Goal: Task Accomplishment & Management: Use online tool/utility

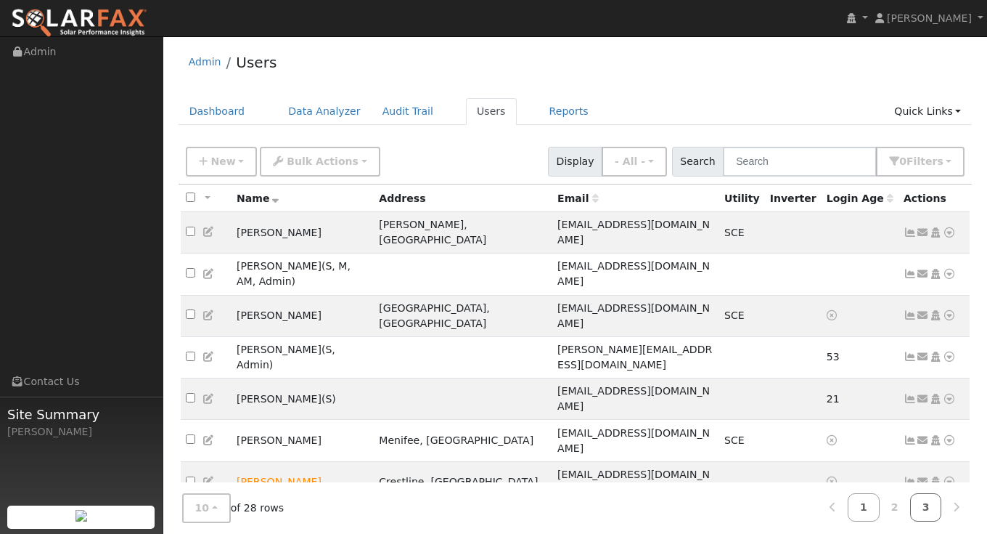
click at [928, 508] on link "3" at bounding box center [927, 507] width 32 height 28
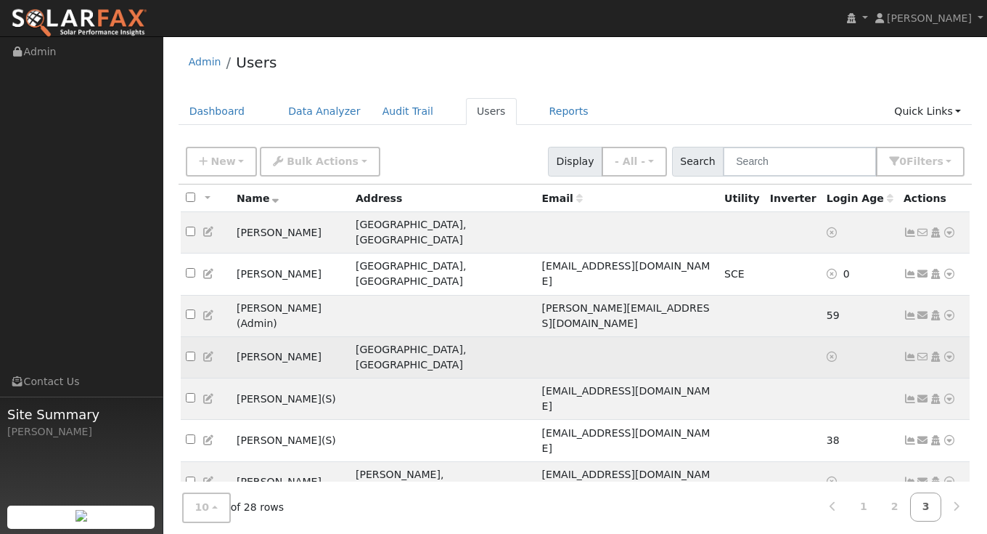
click at [951, 351] on icon at bounding box center [949, 356] width 13 height 10
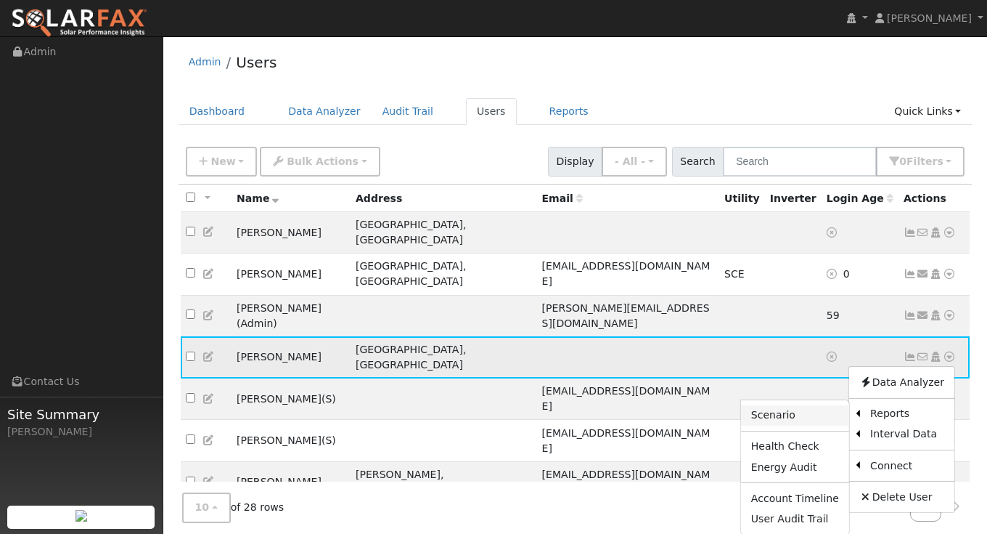
click at [802, 405] on link "Scenario" at bounding box center [795, 415] width 108 height 20
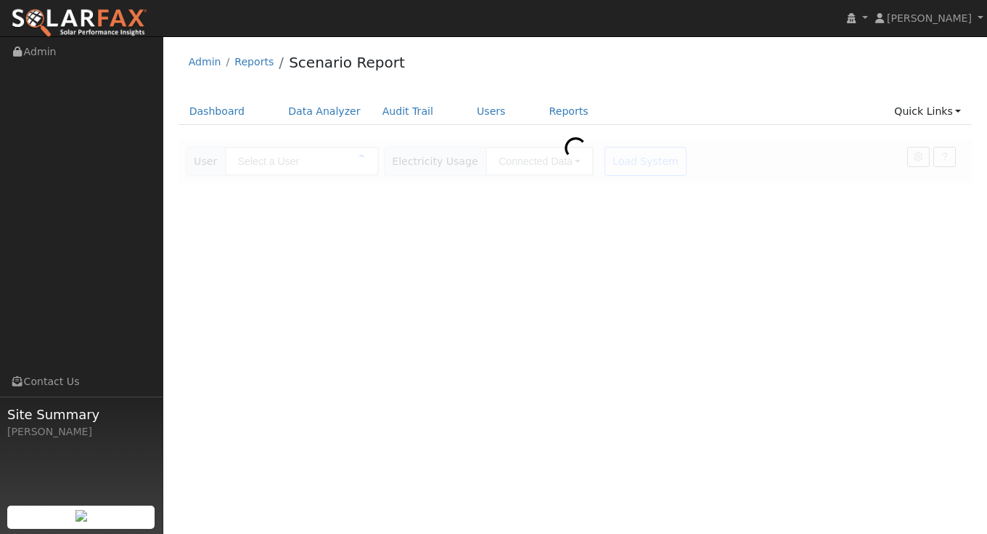
type input "[PERSON_NAME]"
type input "Southern California Edison"
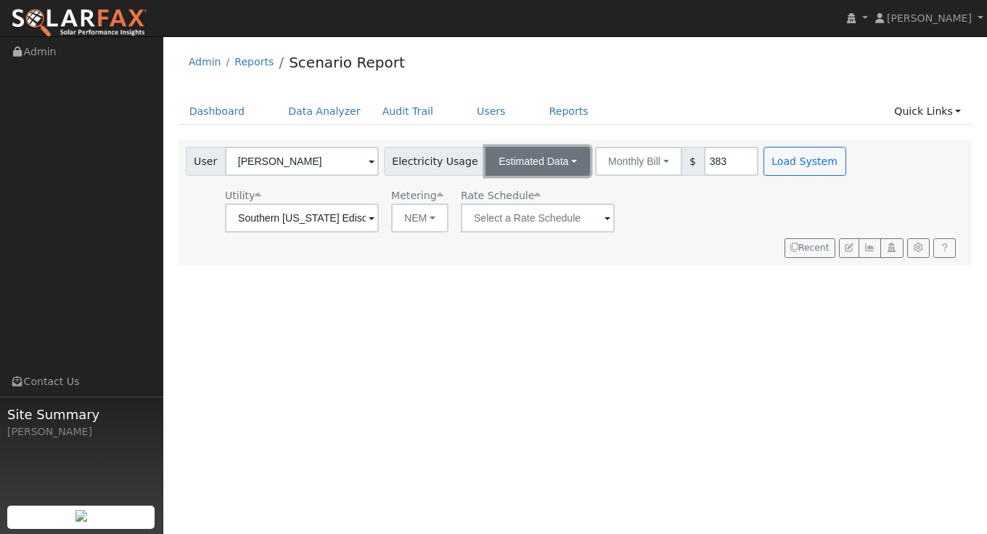
click at [548, 163] on button "Estimated Data" at bounding box center [538, 161] width 105 height 29
click at [537, 187] on link "Connected Data" at bounding box center [537, 193] width 103 height 20
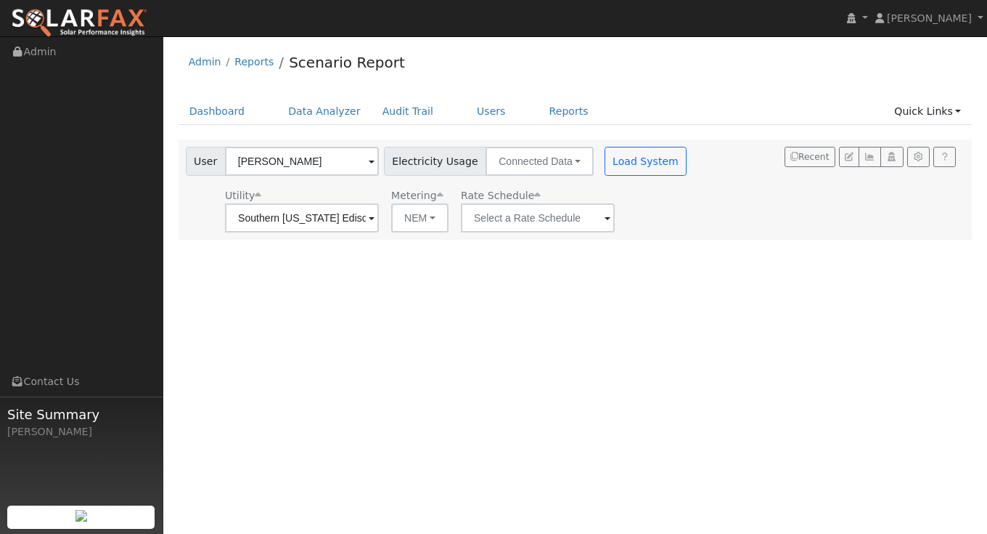
click at [546, 233] on div "User Paul Taylor Account Default Account Default Account 1309 Pacific Street, S…" at bounding box center [576, 189] width 794 height 100
click at [554, 224] on input "text" at bounding box center [538, 217] width 154 height 29
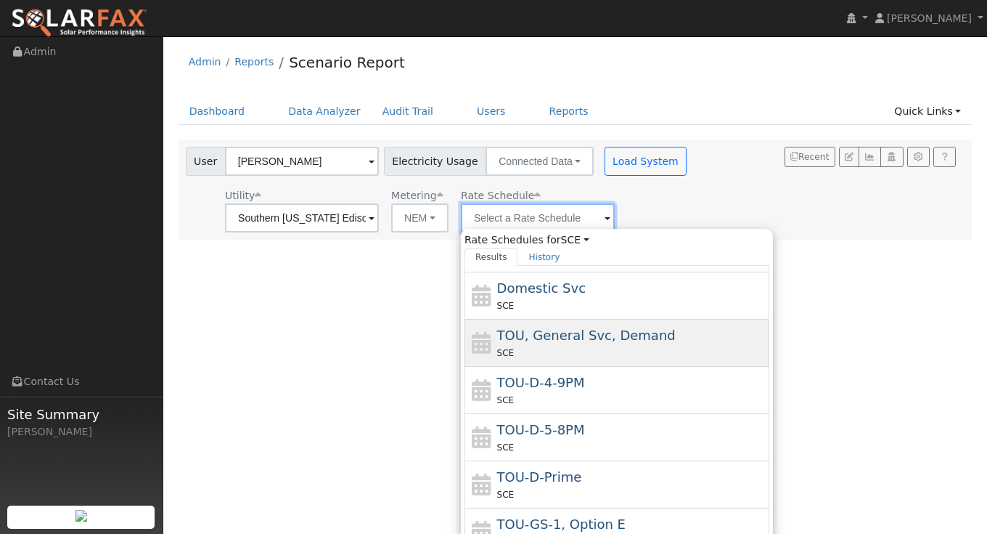
scroll to position [123, 0]
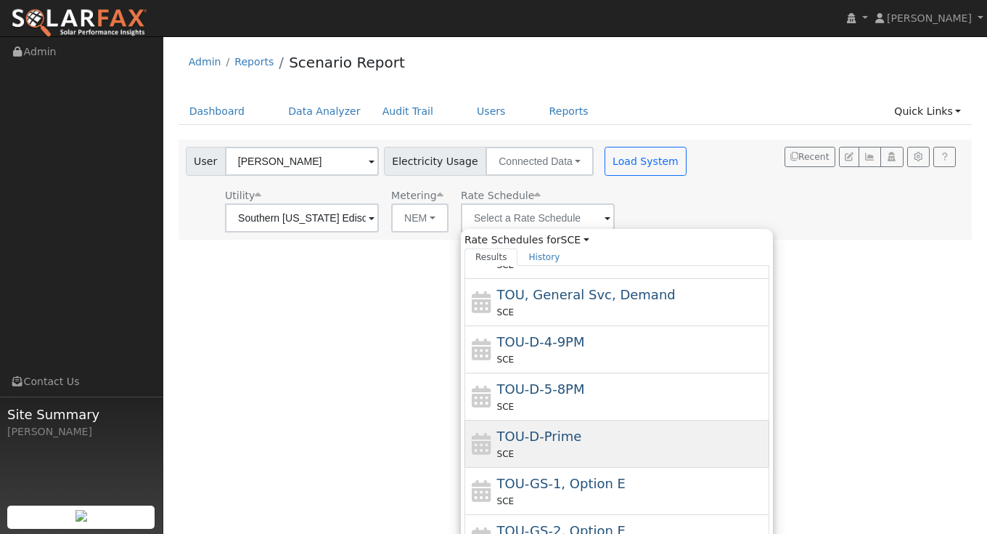
click at [594, 444] on div "TOU-D-Prime SCE" at bounding box center [631, 443] width 269 height 35
type input "TOU-D-Prime"
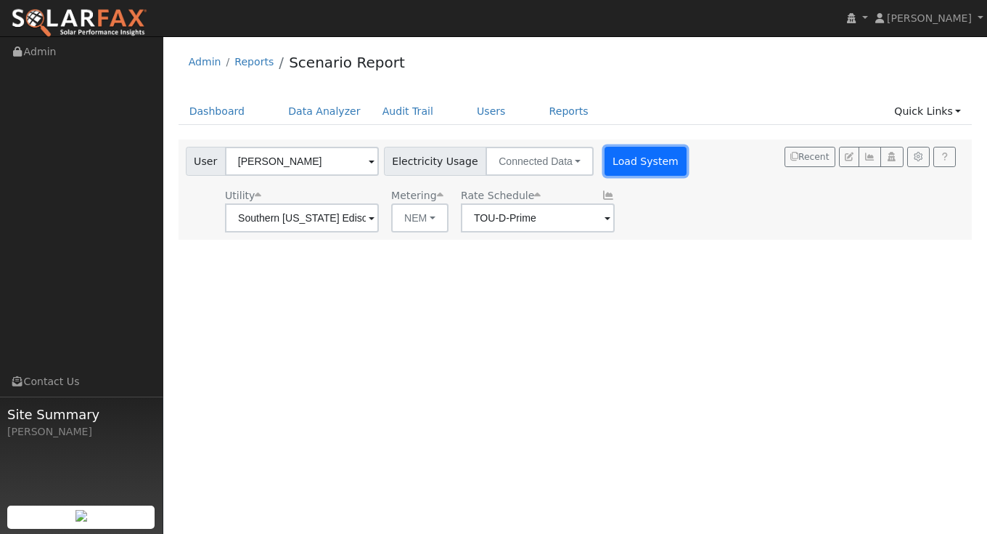
click at [633, 164] on button "Load System" at bounding box center [646, 161] width 83 height 29
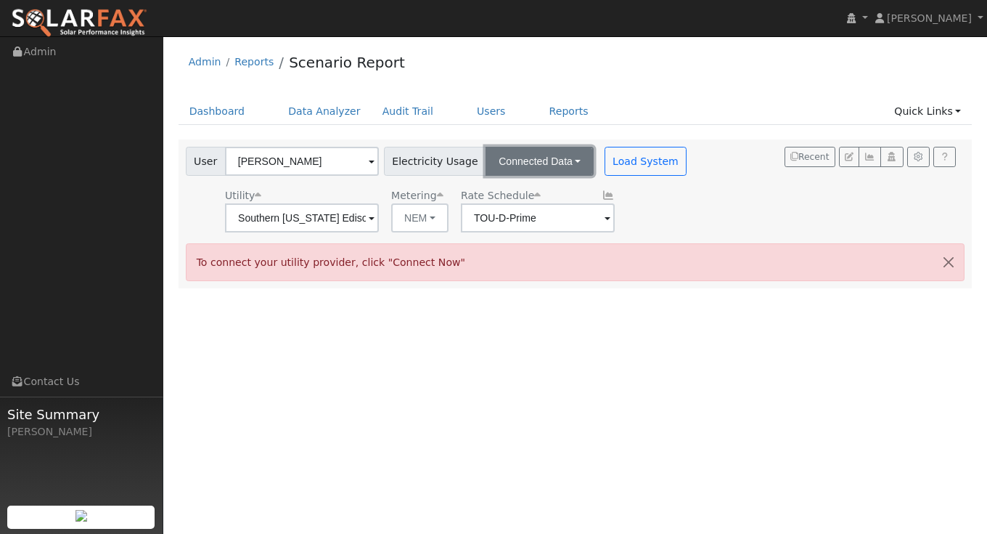
click at [565, 163] on button "Connected Data" at bounding box center [540, 161] width 108 height 29
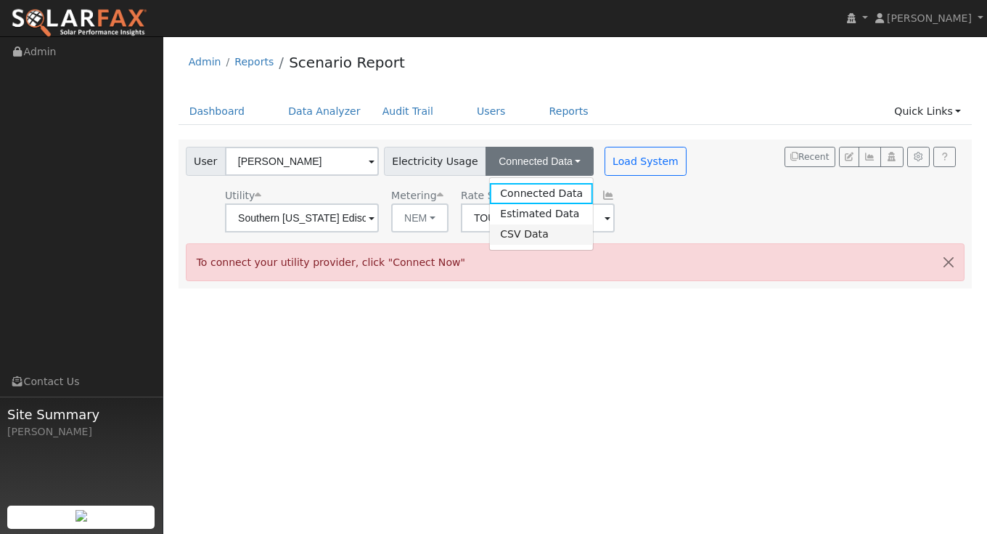
click at [526, 232] on link "CSV Data" at bounding box center [541, 234] width 103 height 20
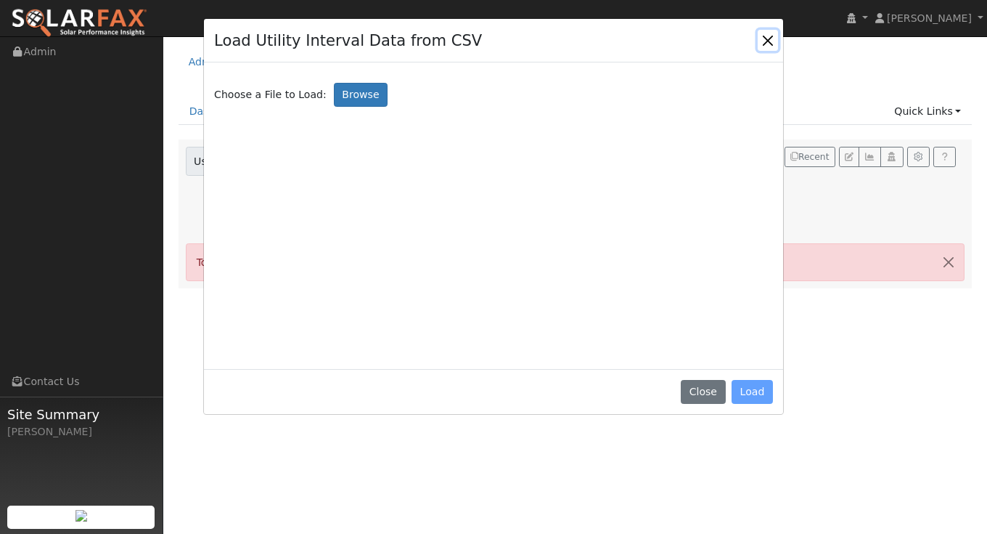
click at [772, 33] on button "Close" at bounding box center [768, 40] width 20 height 20
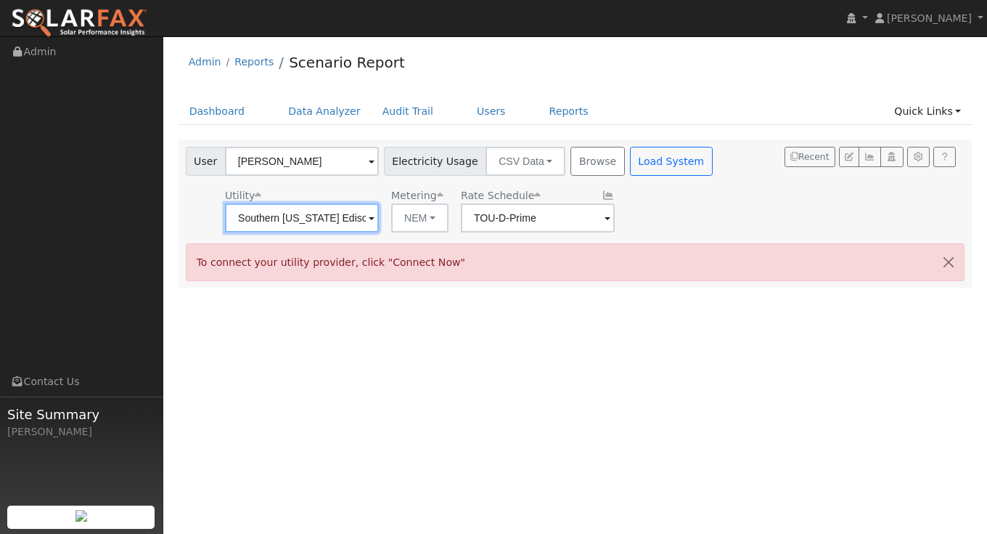
click at [343, 215] on input "Southern California Edison" at bounding box center [302, 217] width 154 height 29
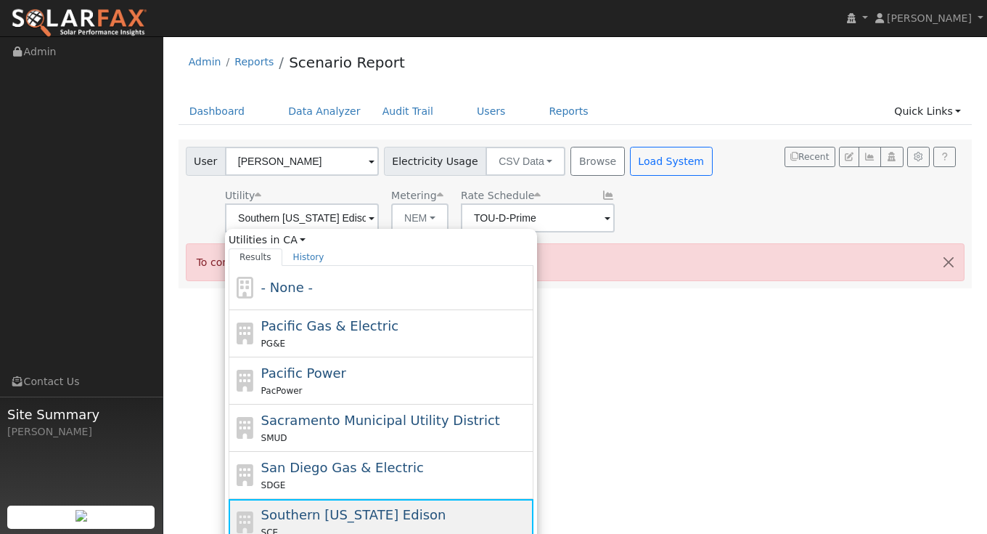
click at [335, 510] on span "Southern California Edison" at bounding box center [353, 514] width 185 height 15
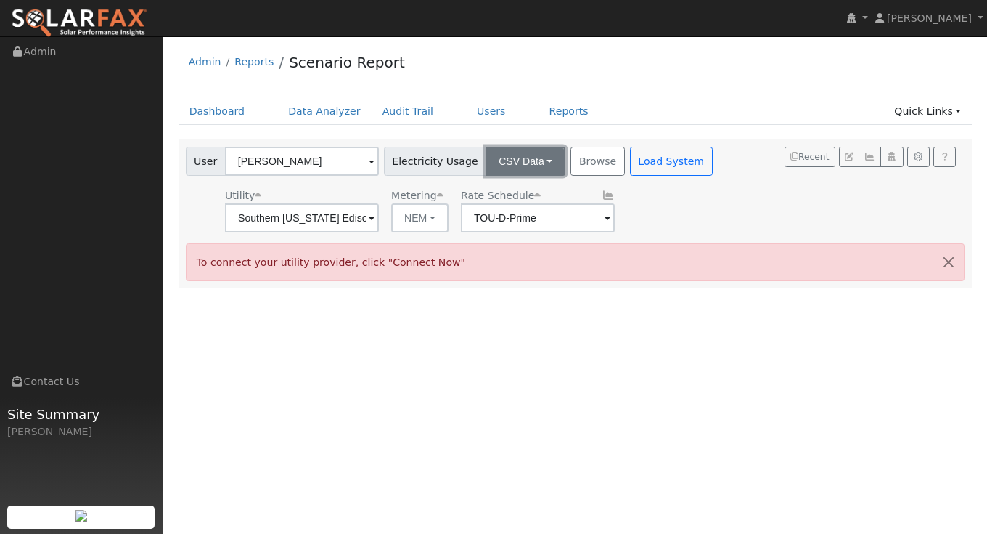
click at [521, 172] on button "CSV Data" at bounding box center [526, 161] width 80 height 29
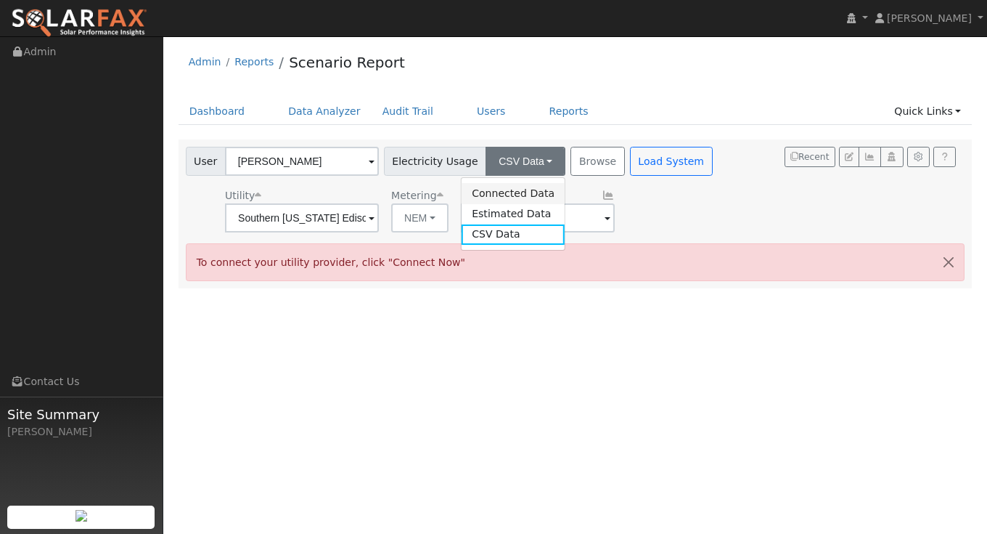
click at [506, 194] on link "Connected Data" at bounding box center [513, 193] width 103 height 20
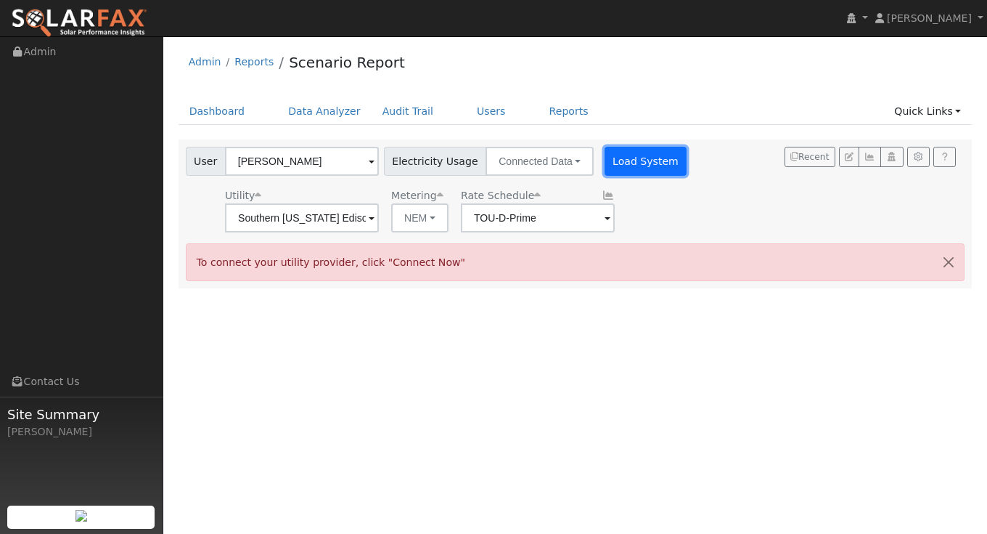
click at [620, 158] on button "Load System" at bounding box center [646, 161] width 83 height 29
click at [950, 258] on button "button" at bounding box center [949, 262] width 30 height 36
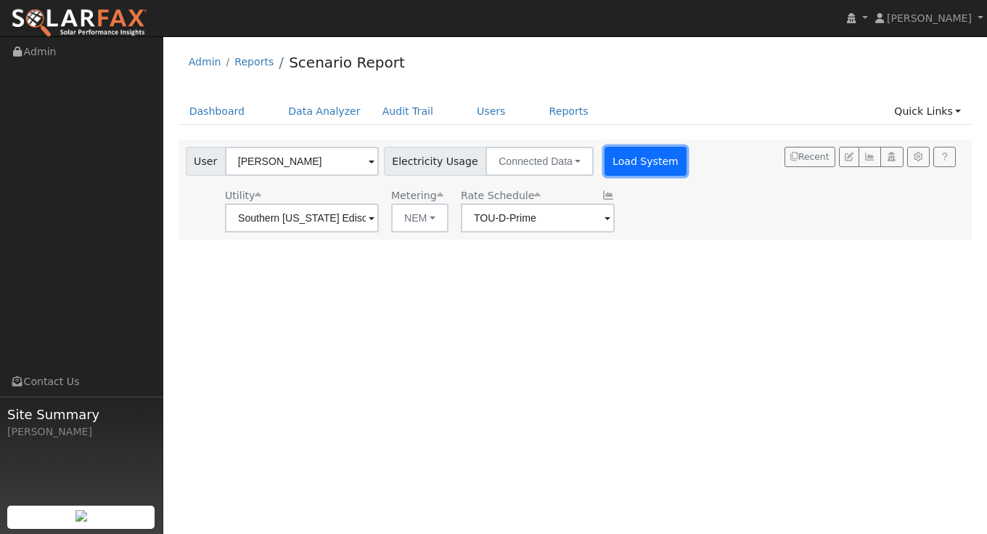
click at [618, 164] on button "Load System" at bounding box center [646, 161] width 83 height 29
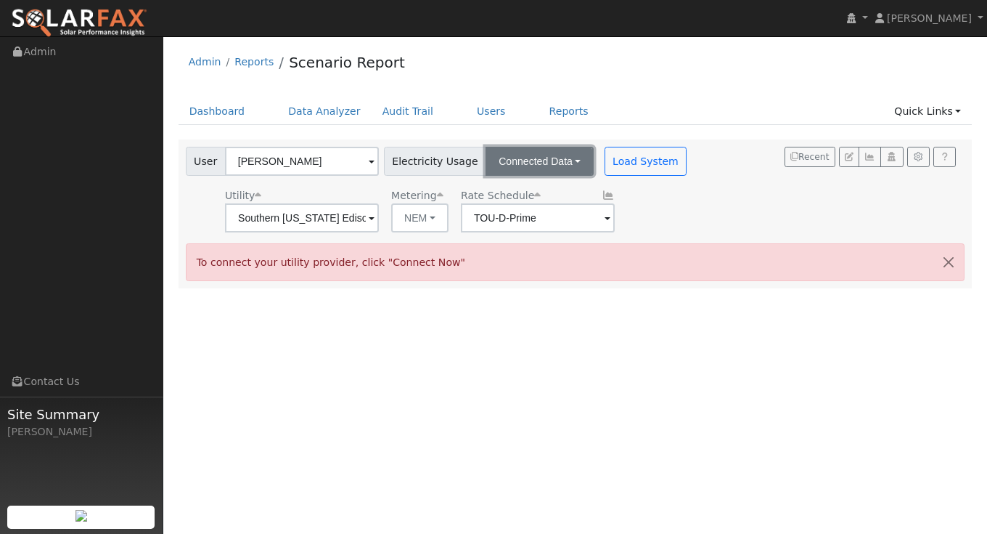
click at [547, 157] on button "Connected Data" at bounding box center [540, 161] width 108 height 29
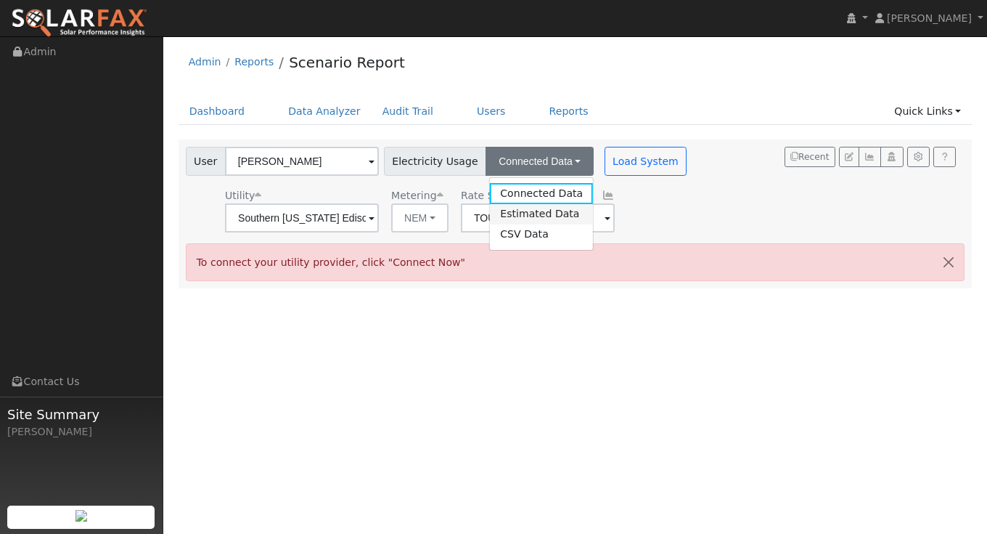
click at [526, 209] on link "Estimated Data" at bounding box center [541, 214] width 103 height 20
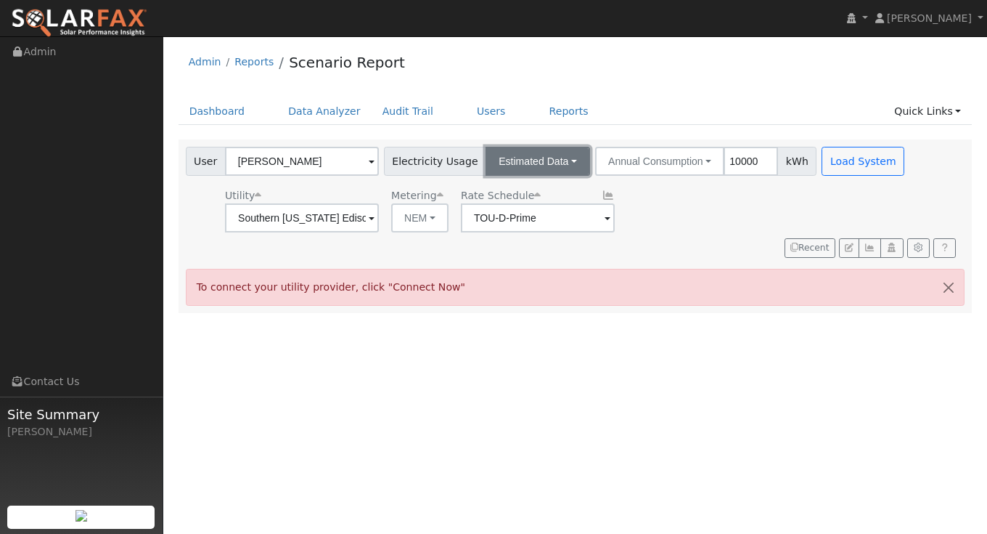
click at [539, 162] on button "Estimated Data" at bounding box center [538, 161] width 105 height 29
click at [537, 196] on link "Connected Data" at bounding box center [537, 193] width 103 height 20
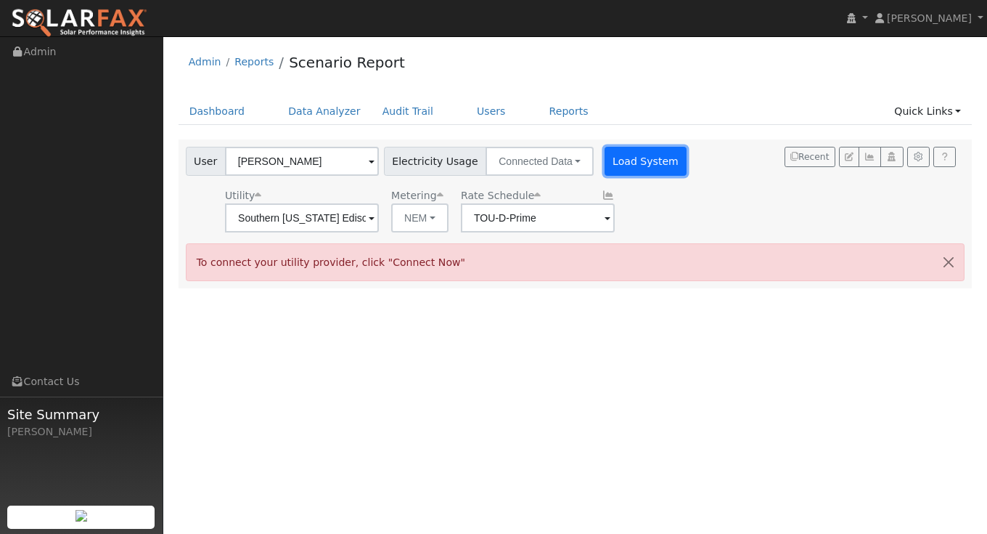
click at [632, 151] on button "Load System" at bounding box center [646, 161] width 83 height 29
click at [949, 259] on button "button" at bounding box center [949, 262] width 30 height 36
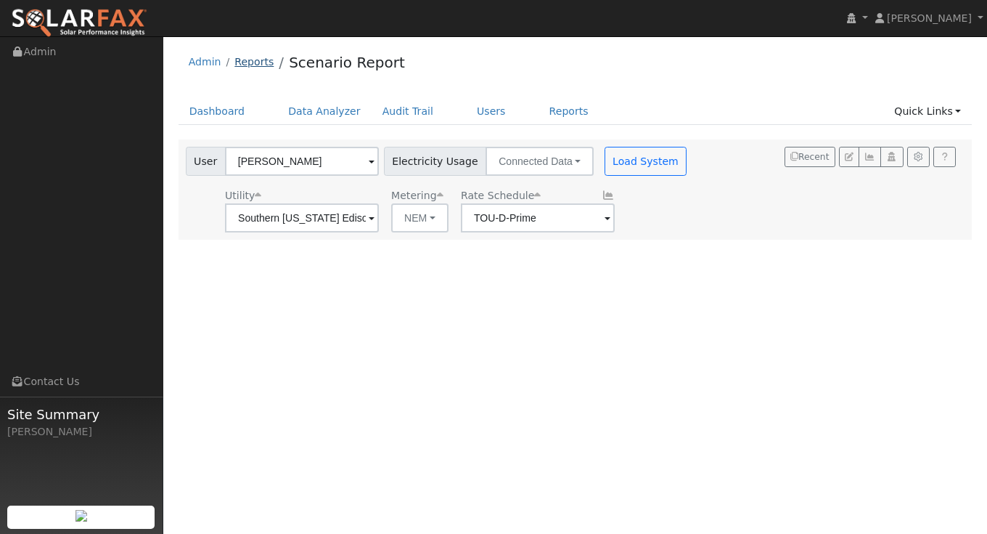
click at [255, 60] on link "Reports" at bounding box center [254, 62] width 39 height 12
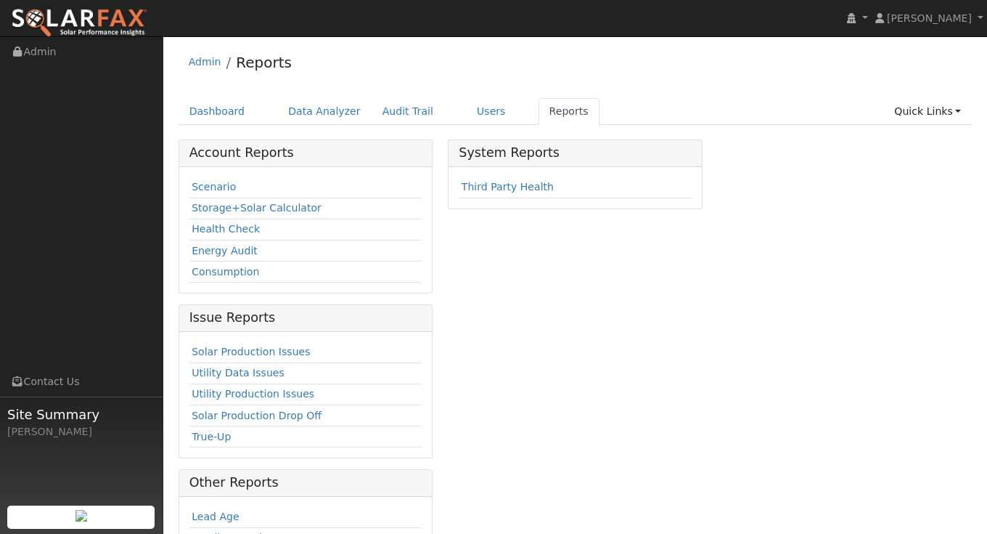
click at [221, 54] on li "Reports" at bounding box center [256, 66] width 71 height 29
click at [198, 65] on link "Admin" at bounding box center [205, 62] width 33 height 12
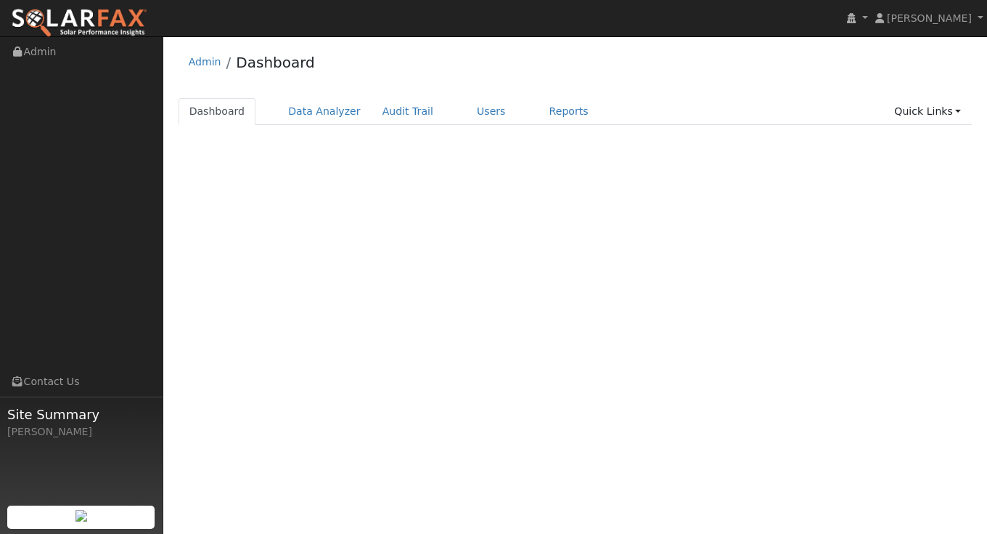
click at [216, 102] on link "Dashboard" at bounding box center [218, 111] width 78 height 27
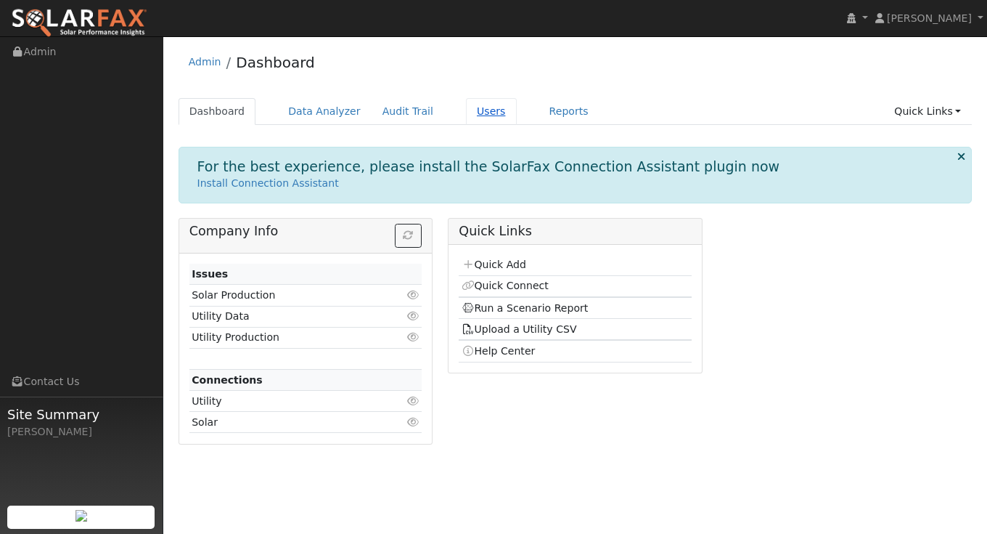
click at [466, 116] on link "Users" at bounding box center [491, 111] width 51 height 27
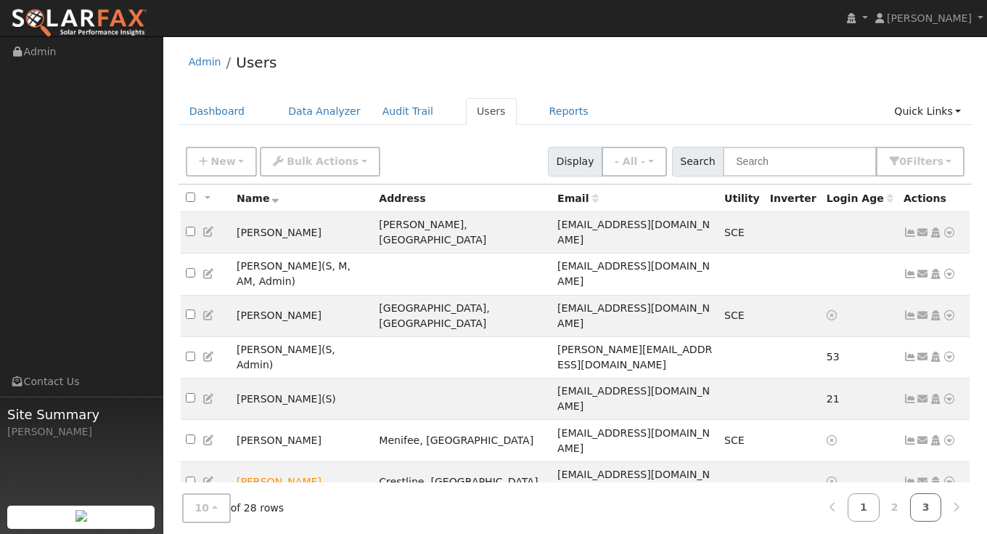
click at [922, 502] on link "3" at bounding box center [927, 507] width 32 height 28
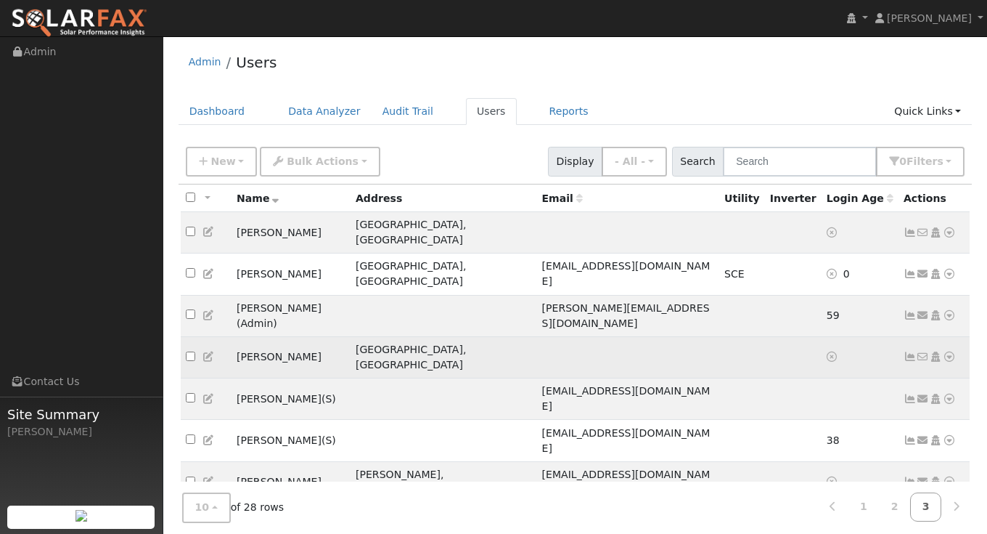
click at [910, 351] on icon at bounding box center [910, 356] width 13 height 10
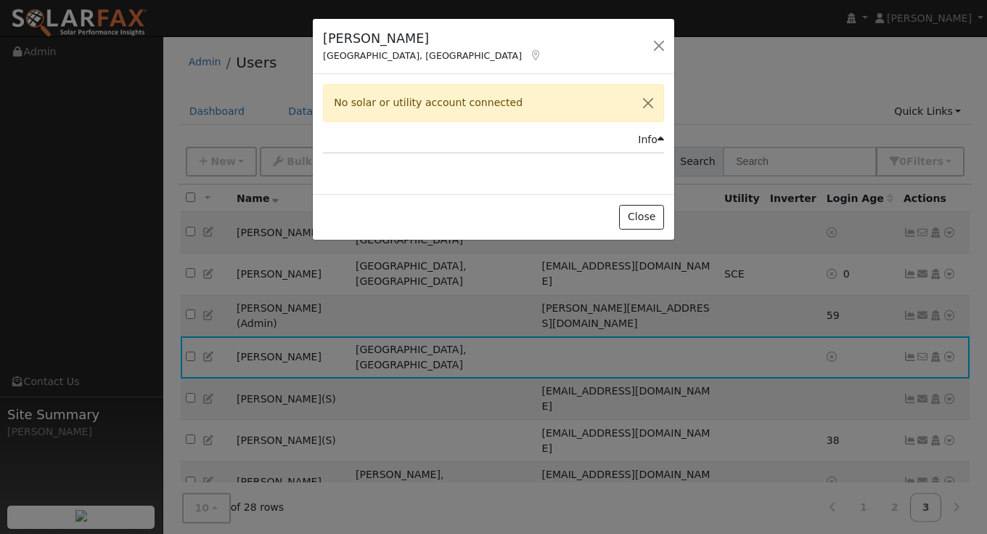
click at [661, 134] on icon at bounding box center [661, 139] width 7 height 10
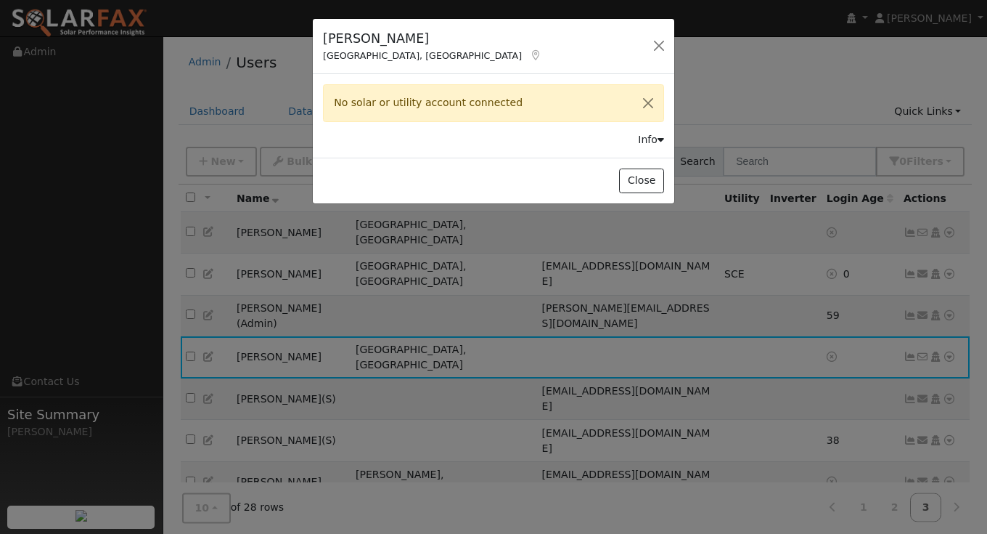
click at [661, 134] on icon at bounding box center [661, 139] width 7 height 10
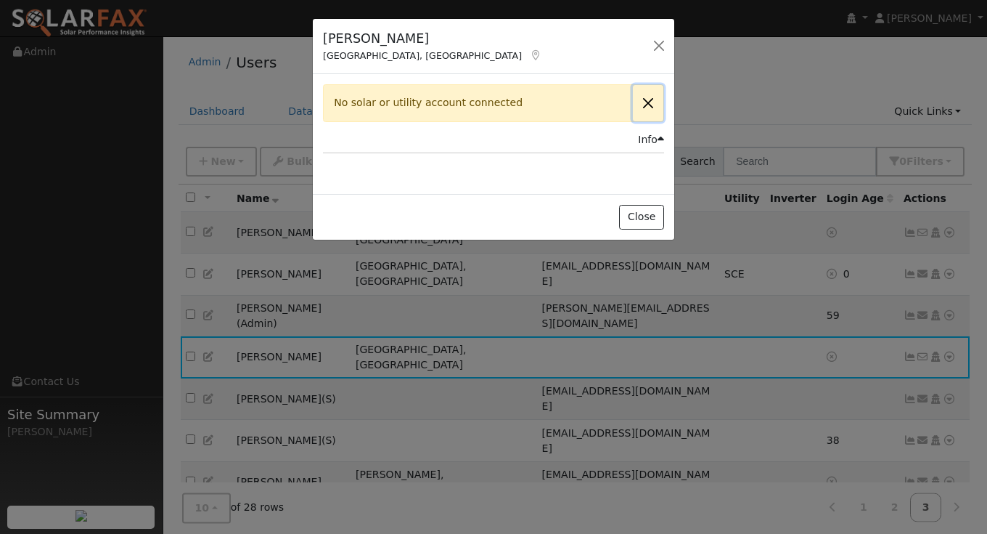
click at [643, 104] on button "Close" at bounding box center [648, 103] width 30 height 36
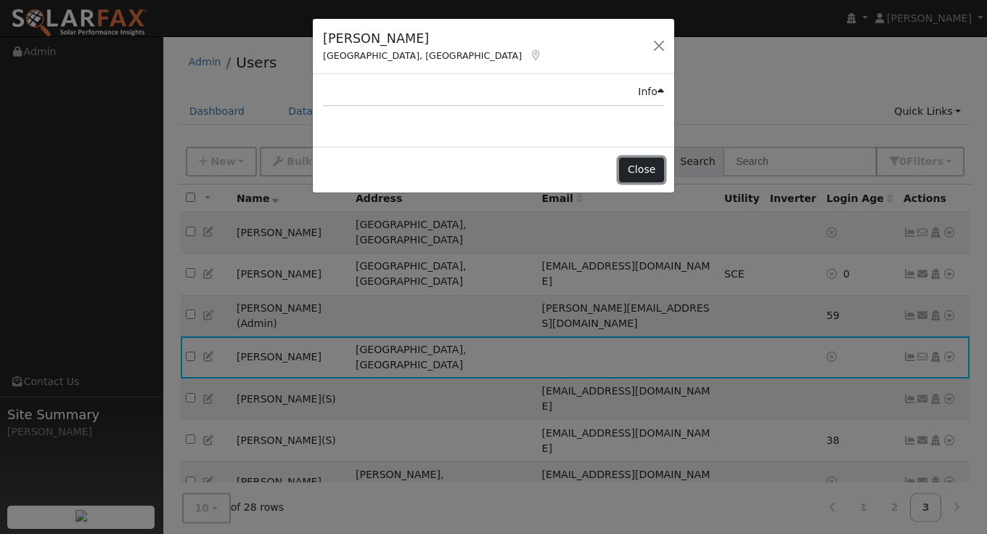
click at [656, 178] on button "Close" at bounding box center [641, 170] width 44 height 25
